Goal: Check status: Check status

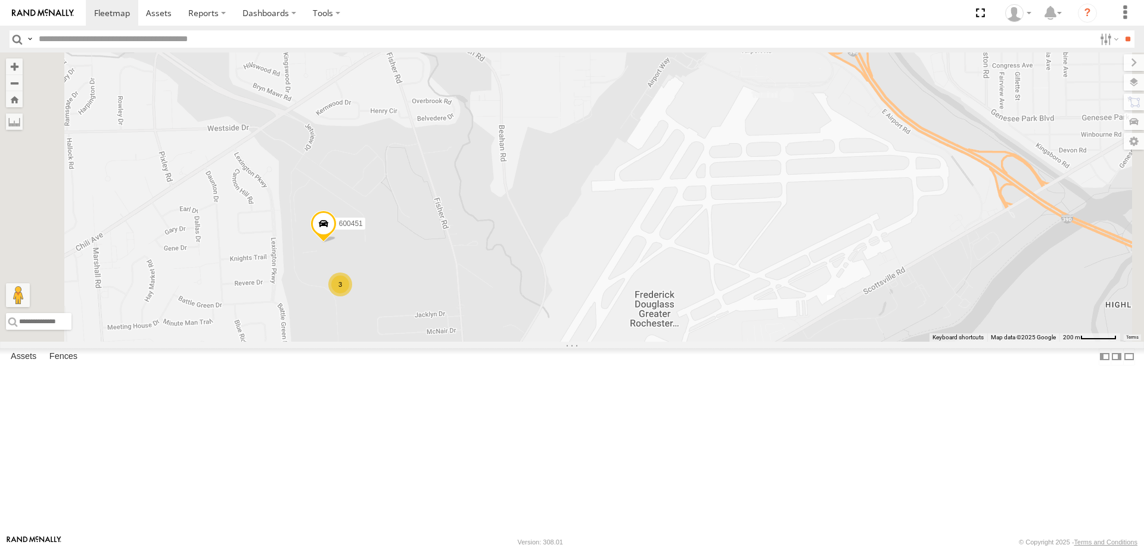
drag, startPoint x: 646, startPoint y: 185, endPoint x: 555, endPoint y: 365, distance: 202.3
click at [558, 341] on div "600451 3 2" at bounding box center [572, 196] width 1144 height 289
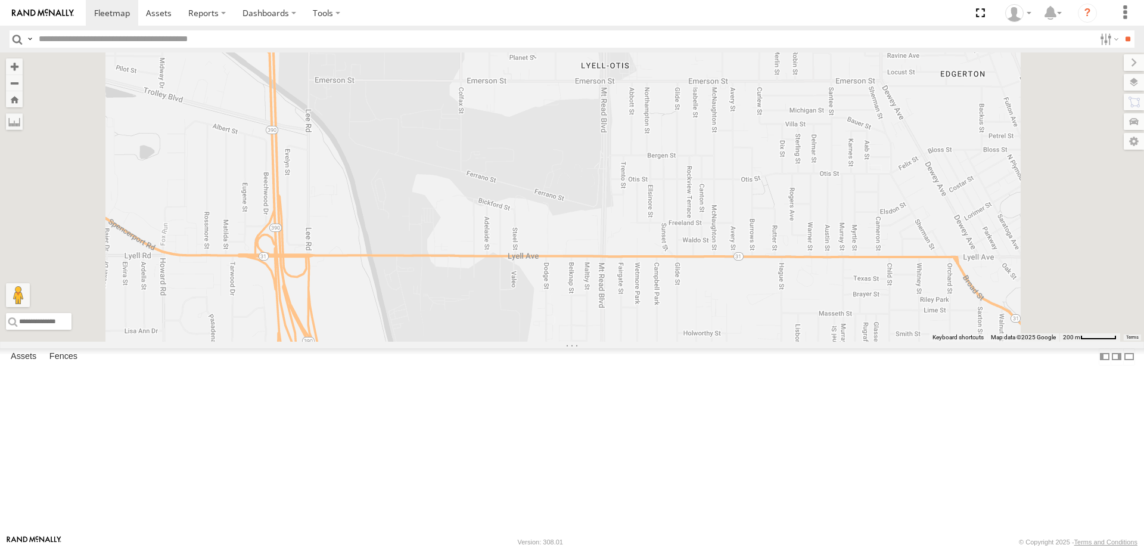
drag, startPoint x: 515, startPoint y: 104, endPoint x: 517, endPoint y: 435, distance: 331.3
click at [517, 341] on div "600451 3 2" at bounding box center [572, 196] width 1144 height 289
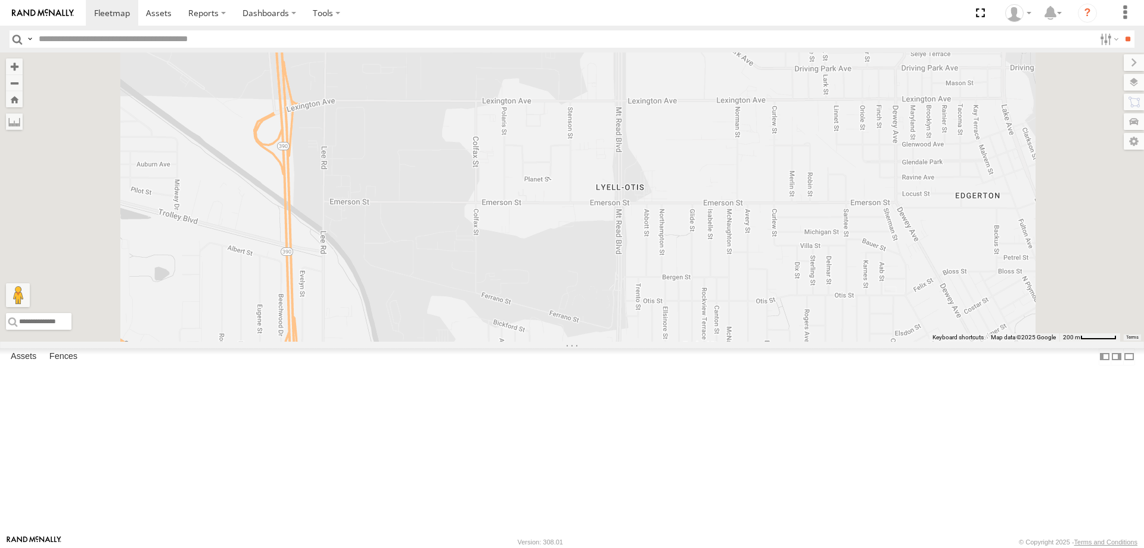
drag, startPoint x: 520, startPoint y: 334, endPoint x: 533, endPoint y: 448, distance: 115.2
click at [533, 341] on div "600451 3 2" at bounding box center [572, 196] width 1144 height 289
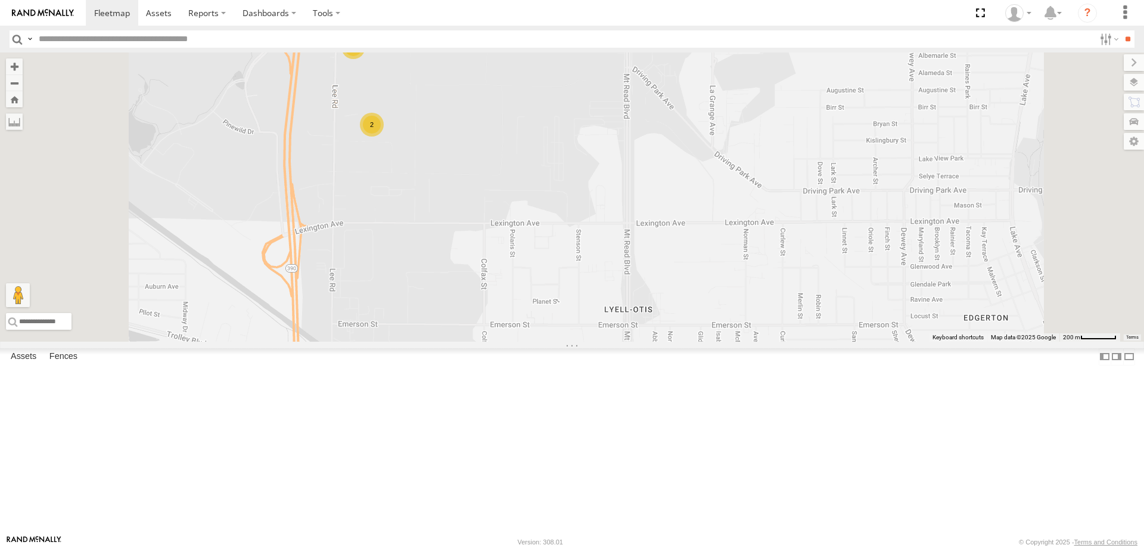
drag, startPoint x: 527, startPoint y: 291, endPoint x: 529, endPoint y: 317, distance: 26.3
click at [529, 317] on div "600451 3 2 2 2" at bounding box center [572, 196] width 1144 height 289
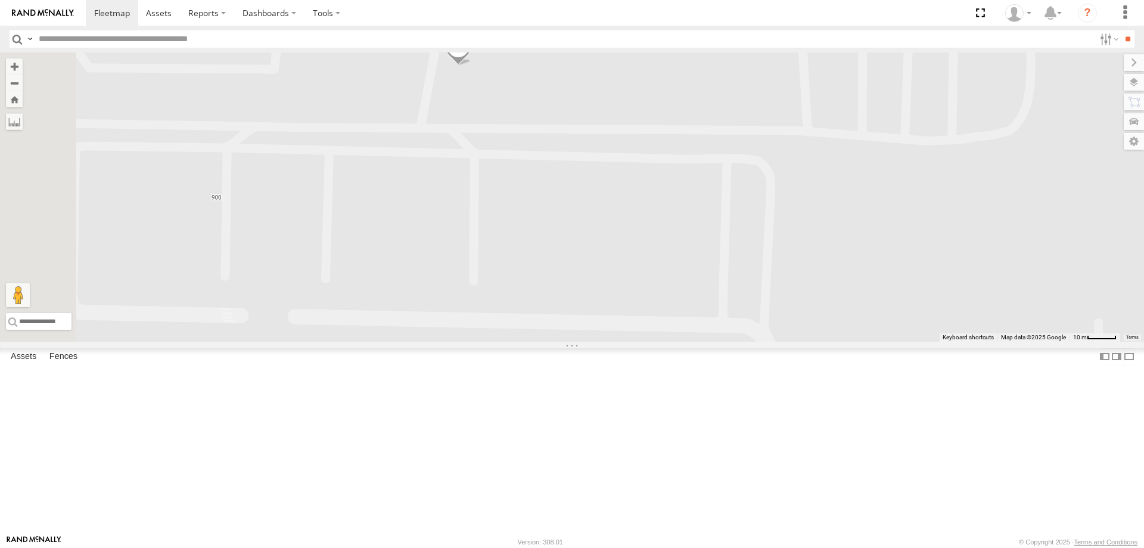
drag, startPoint x: 549, startPoint y: 152, endPoint x: 573, endPoint y: 338, distance: 187.5
click at [572, 335] on div "600451 187 208" at bounding box center [572, 196] width 1144 height 289
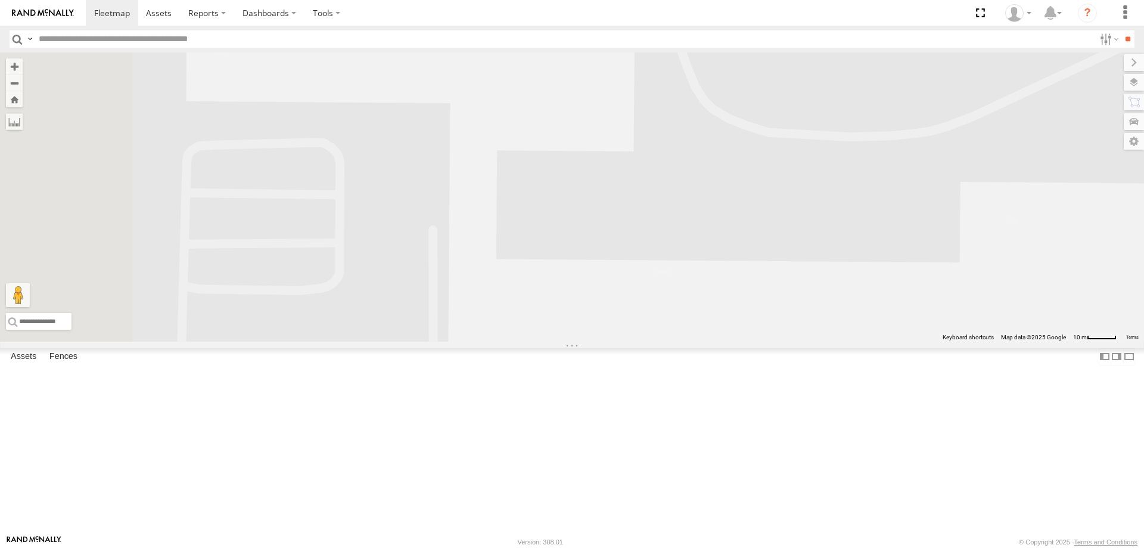
drag, startPoint x: 493, startPoint y: 238, endPoint x: 654, endPoint y: 386, distance: 217.6
click at [653, 341] on div "600451 187 208" at bounding box center [572, 196] width 1144 height 289
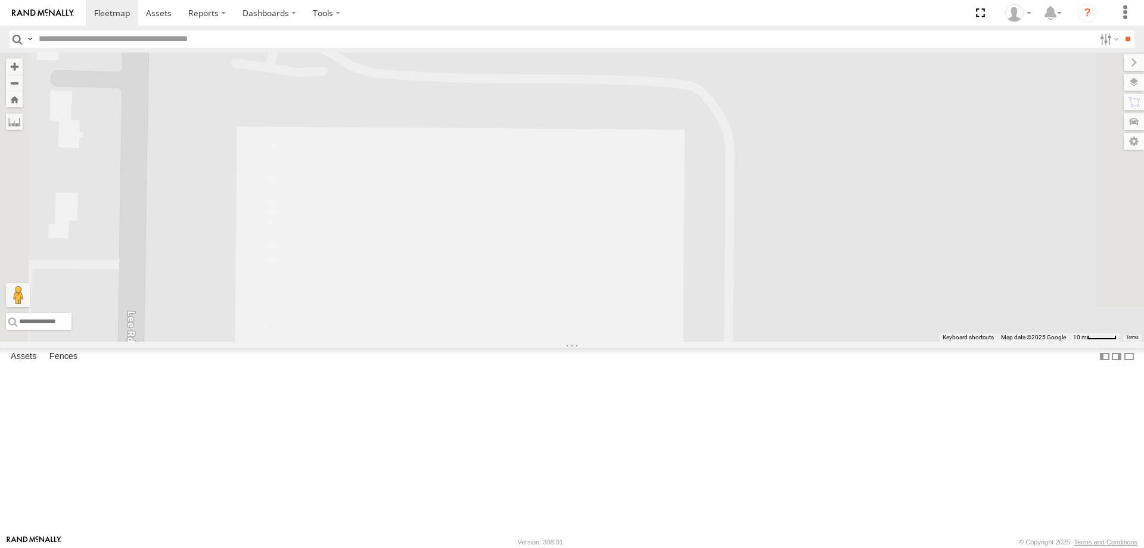
drag, startPoint x: 596, startPoint y: 248, endPoint x: 572, endPoint y: 545, distance: 297.2
click at [572, 545] on body at bounding box center [572, 274] width 1144 height 548
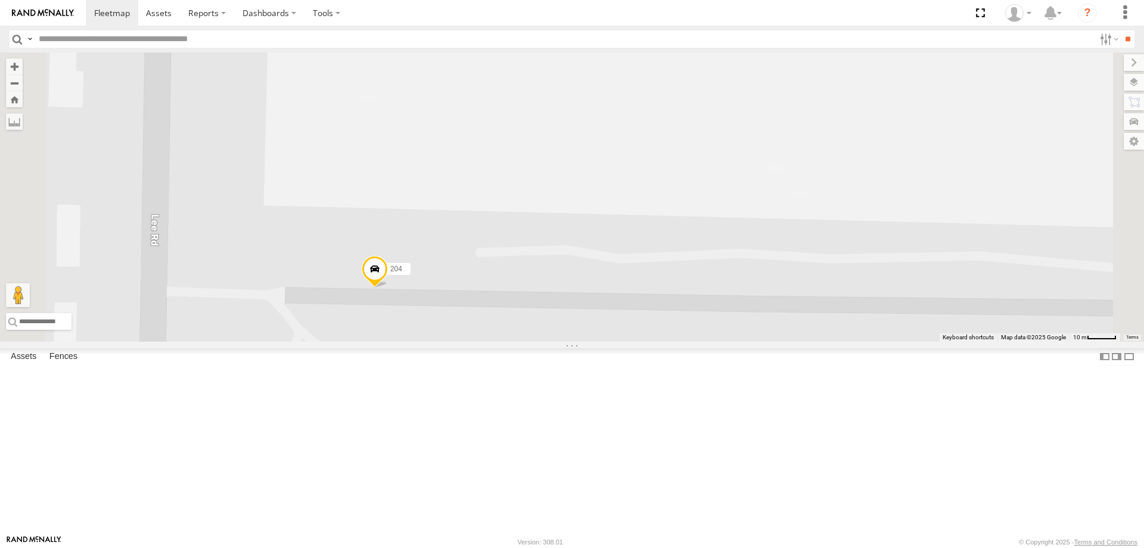
drag, startPoint x: 567, startPoint y: 257, endPoint x: 580, endPoint y: 533, distance: 276.2
click at [580, 341] on div "600451 187 208 204" at bounding box center [572, 196] width 1144 height 289
click at [83, 33] on input "text" at bounding box center [564, 38] width 1061 height 17
type input "******"
click at [1121, 30] on input "**" at bounding box center [1128, 38] width 14 height 17
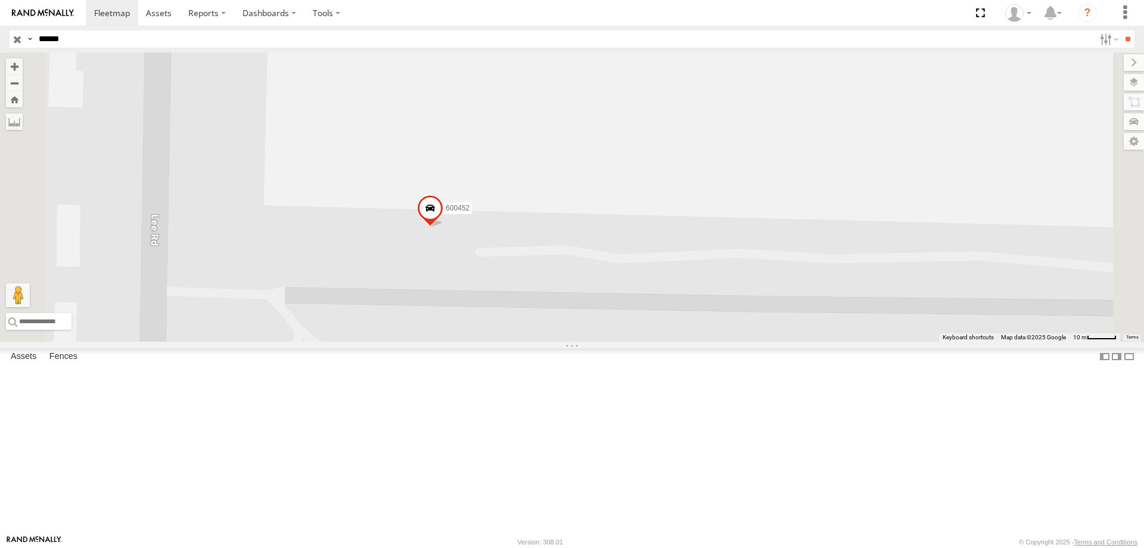
click at [14, 37] on input "button" at bounding box center [17, 38] width 15 height 17
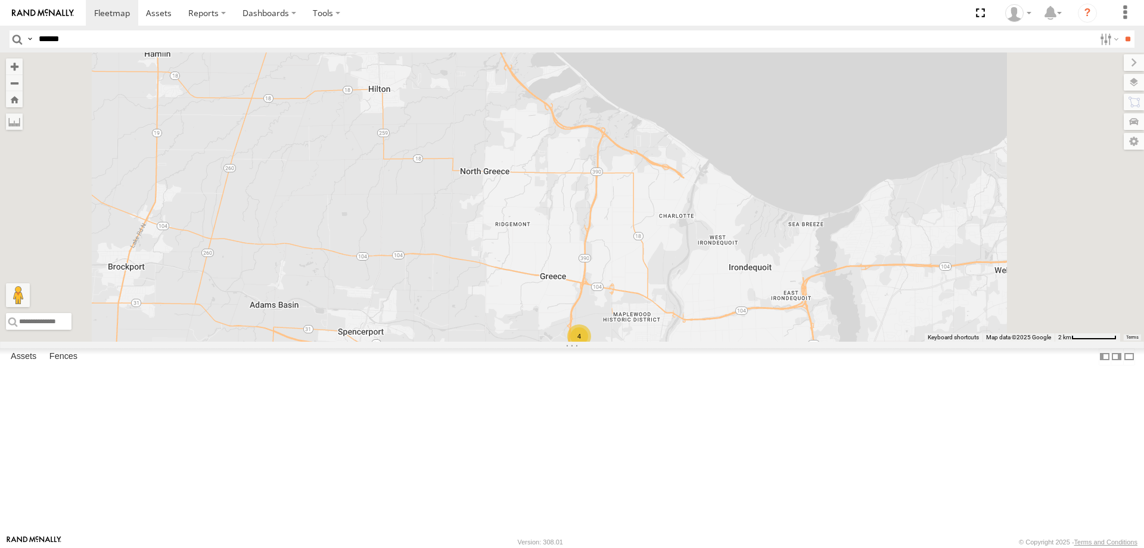
drag, startPoint x: 835, startPoint y: 492, endPoint x: 626, endPoint y: 263, distance: 309.2
click at [632, 269] on div "4" at bounding box center [572, 196] width 1144 height 289
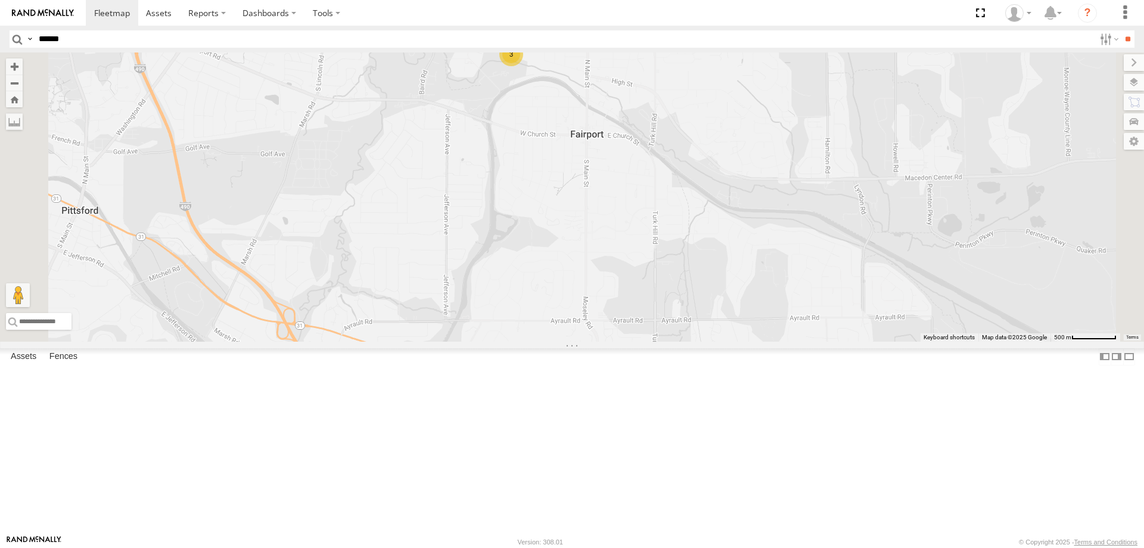
drag, startPoint x: 684, startPoint y: 197, endPoint x: 681, endPoint y: 261, distance: 63.8
click at [680, 256] on div "197 3" at bounding box center [572, 196] width 1144 height 289
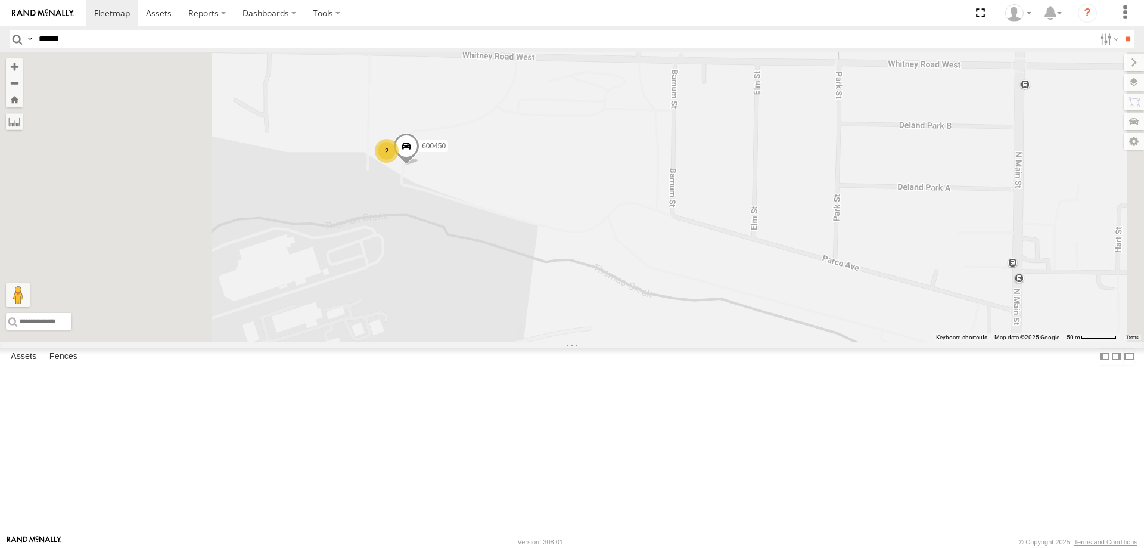
drag, startPoint x: 449, startPoint y: 230, endPoint x: 622, endPoint y: 293, distance: 183.8
click at [604, 287] on div "197 600450 2" at bounding box center [572, 196] width 1144 height 289
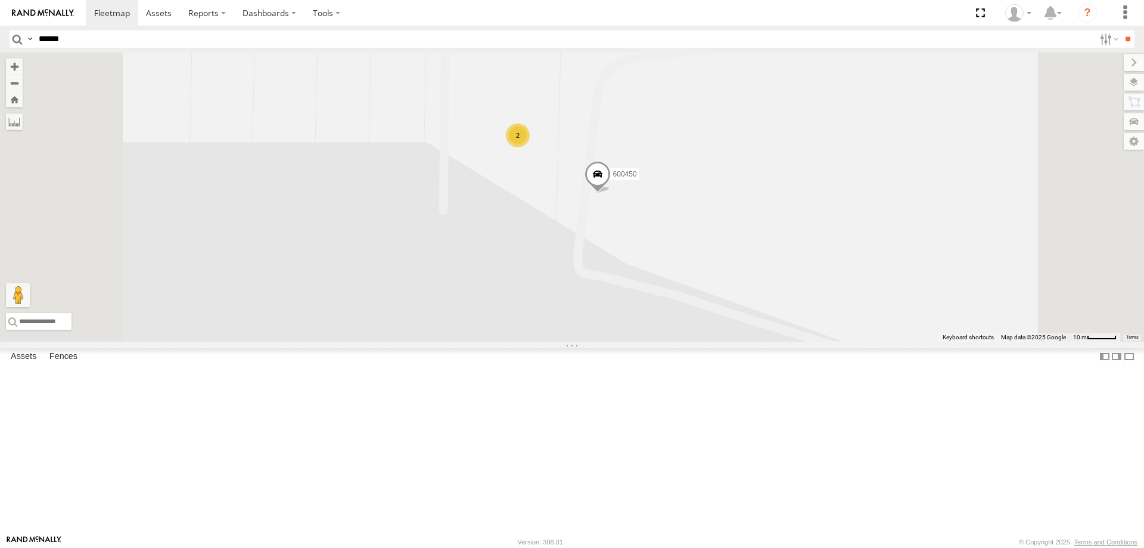
drag, startPoint x: 697, startPoint y: 198, endPoint x: 670, endPoint y: 329, distance: 133.1
click at [670, 329] on div "197 600450 2" at bounding box center [572, 196] width 1144 height 289
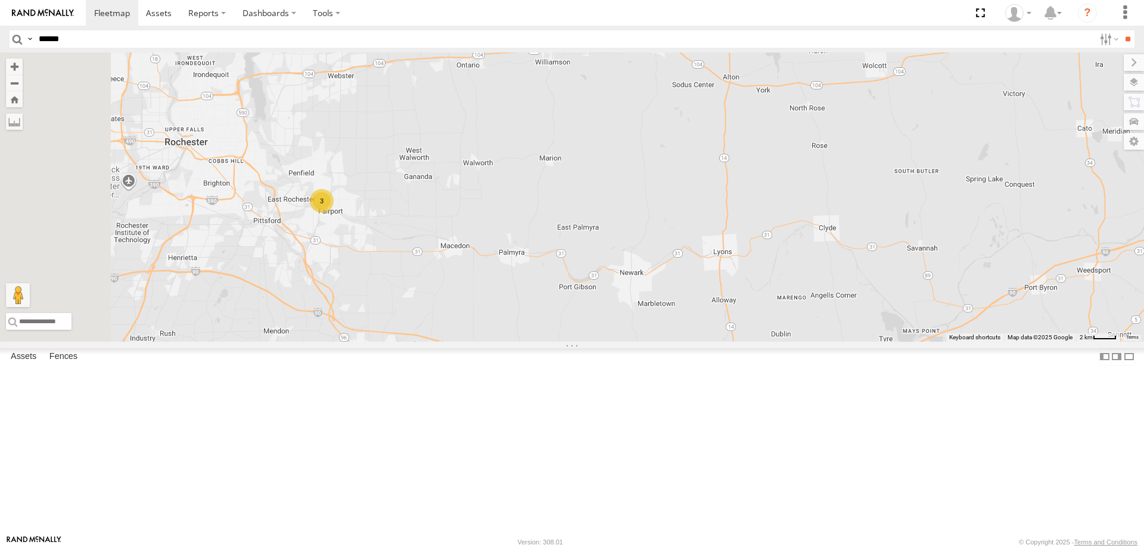
drag, startPoint x: 359, startPoint y: 241, endPoint x: 625, endPoint y: 255, distance: 266.2
click at [526, 242] on div "3" at bounding box center [572, 196] width 1144 height 289
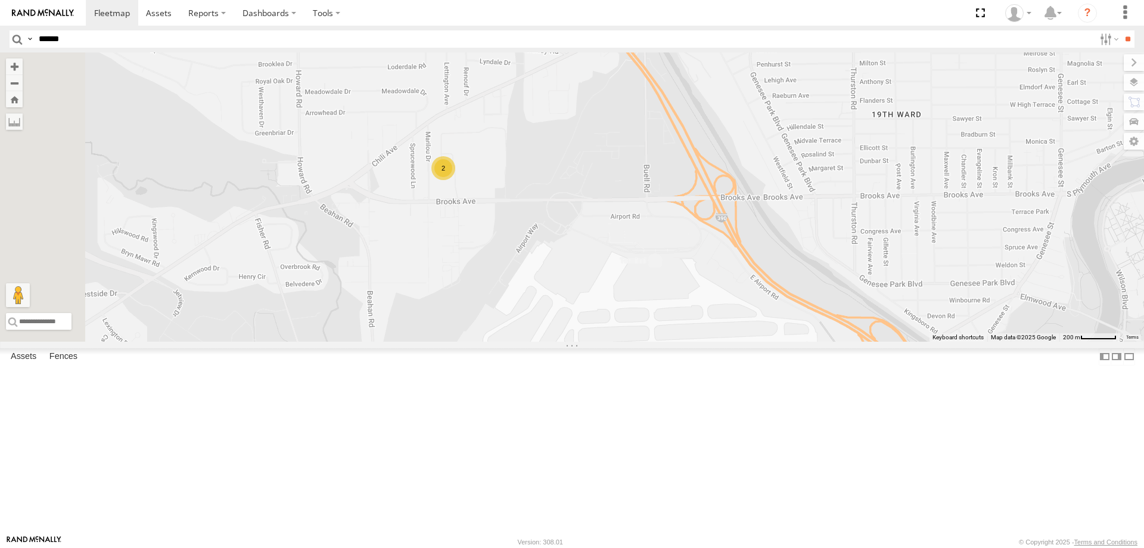
drag, startPoint x: 412, startPoint y: 424, endPoint x: 574, endPoint y: 343, distance: 181.0
click at [566, 341] on div "600451 2" at bounding box center [572, 196] width 1144 height 289
